Goal: Navigation & Orientation: Find specific page/section

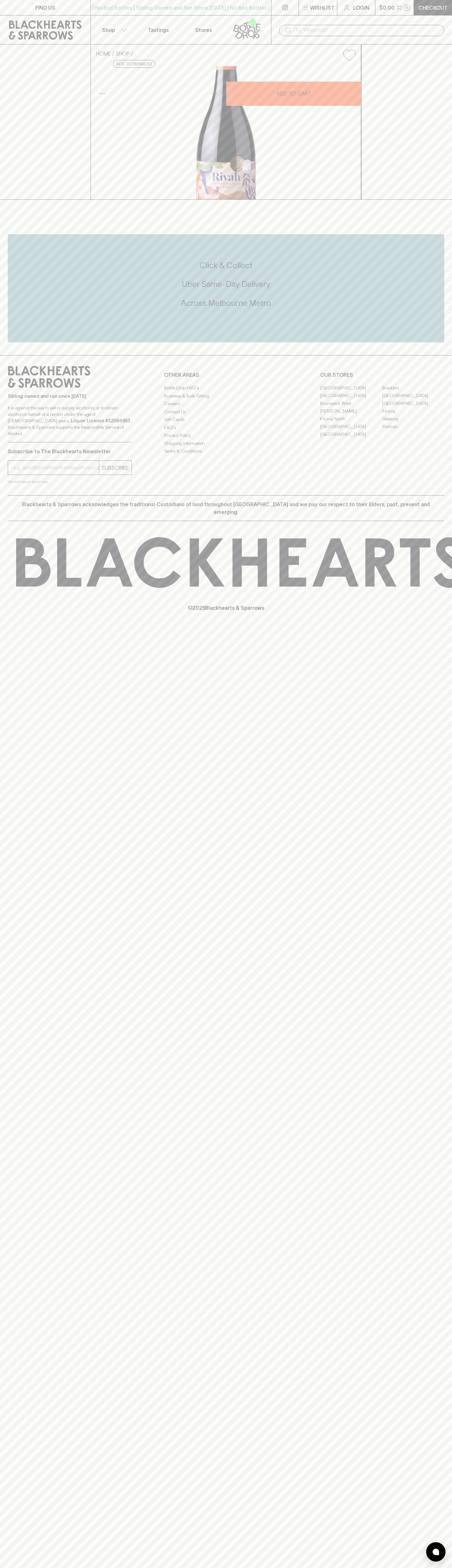
click at [351, 422] on link "Fitzroy North" at bounding box center [351, 419] width 62 height 8
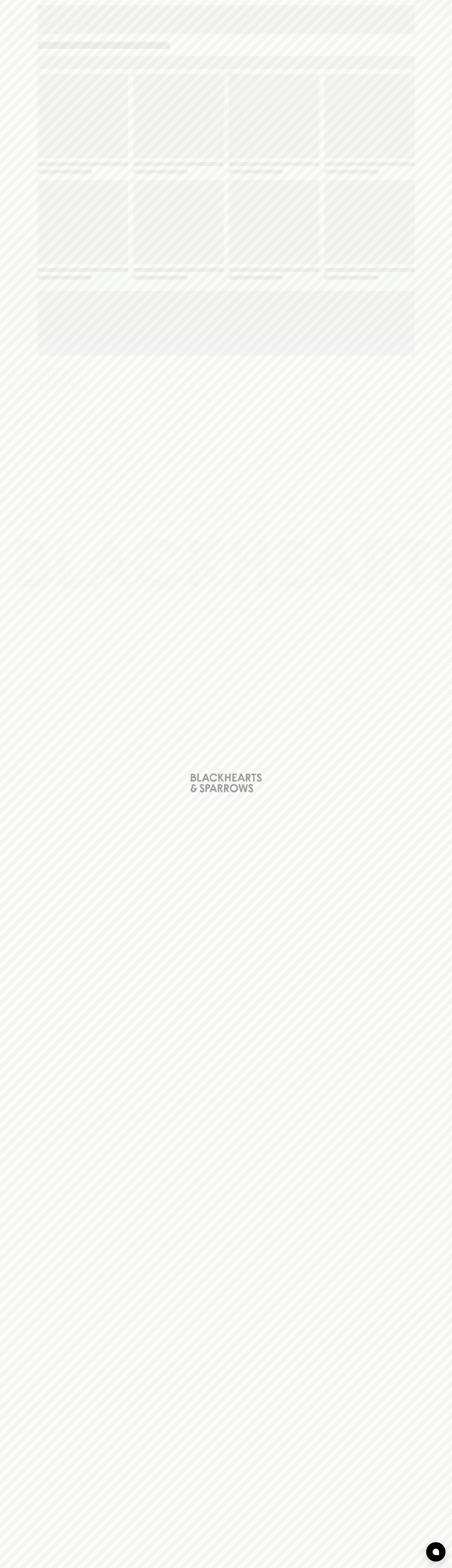
click at [307, 176] on div "Loading" at bounding box center [225, 177] width 377 height 206
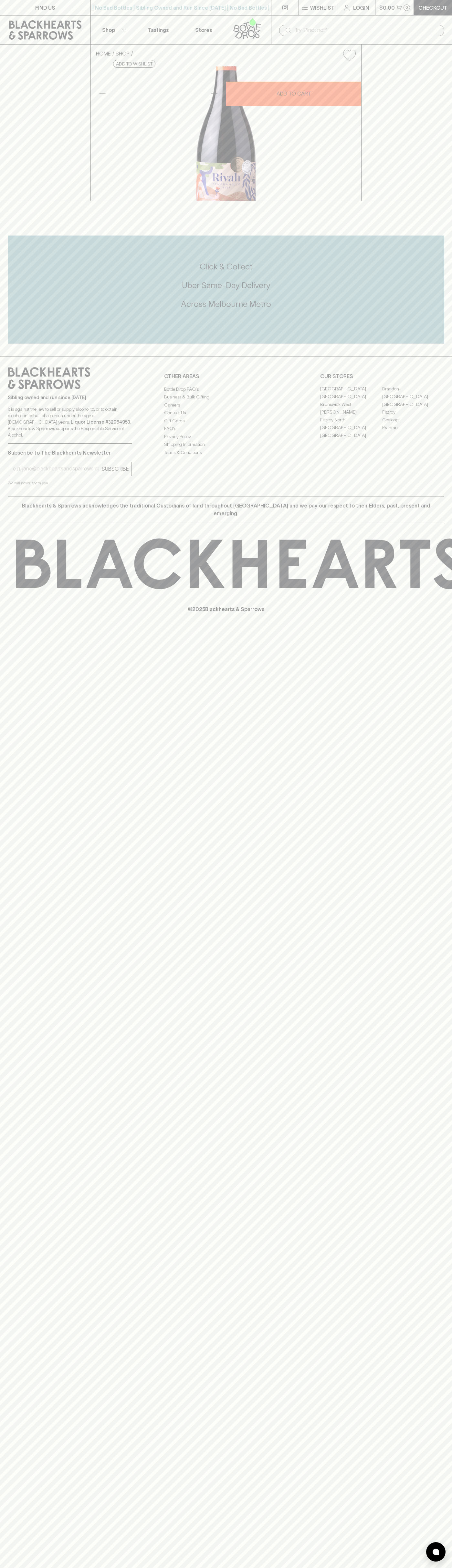
click at [382, 4] on p "$0.00" at bounding box center [386, 7] width 15 height 8
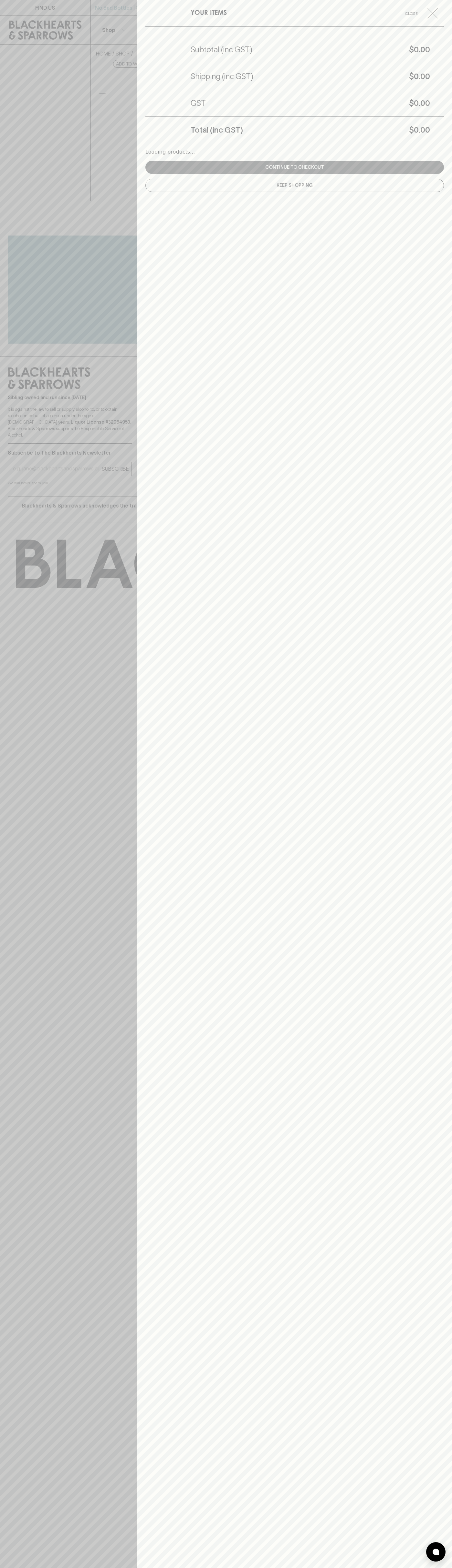
click at [429, 1445] on div "YOUR ITEMS Close Subtotal (inc GST) $0.00 Shipping (inc GST) $0.00 GST $0.00 To…" at bounding box center [294, 784] width 314 height 1568
click at [420, 1567] on html "FIND US | No Bad Bottles | Sibling Owned and Run Since [DATE] | No Bad Bottles …" at bounding box center [226, 784] width 452 height 1568
click at [13, 1439] on div at bounding box center [226, 784] width 452 height 1568
